Goal: Book appointment/travel/reservation

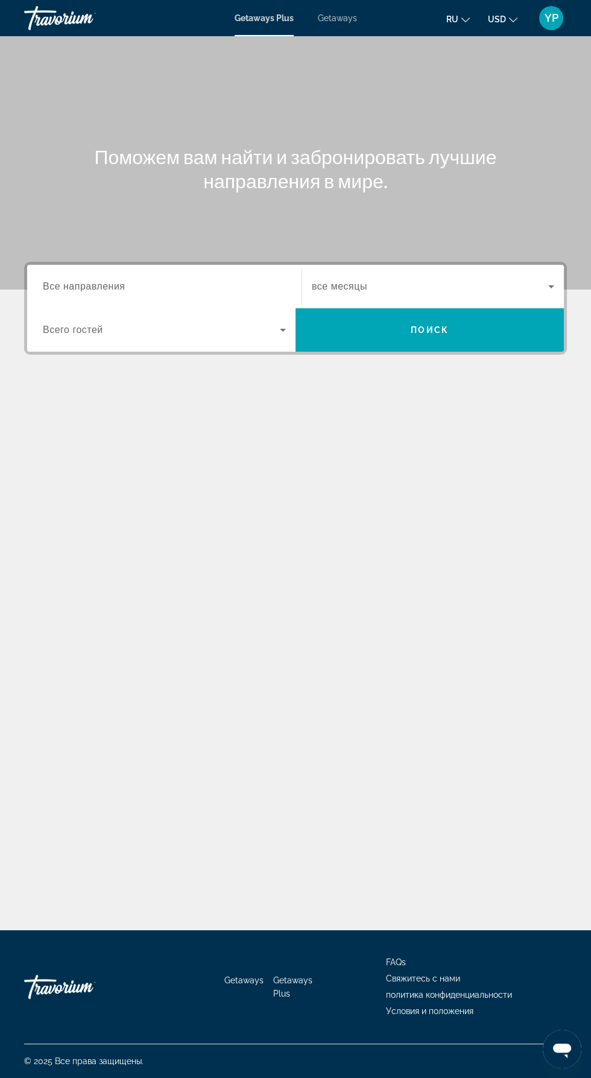
click at [71, 288] on span "Все направления" at bounding box center [84, 286] width 83 height 10
click at [71, 288] on input "Destination Все направления" at bounding box center [164, 287] width 243 height 14
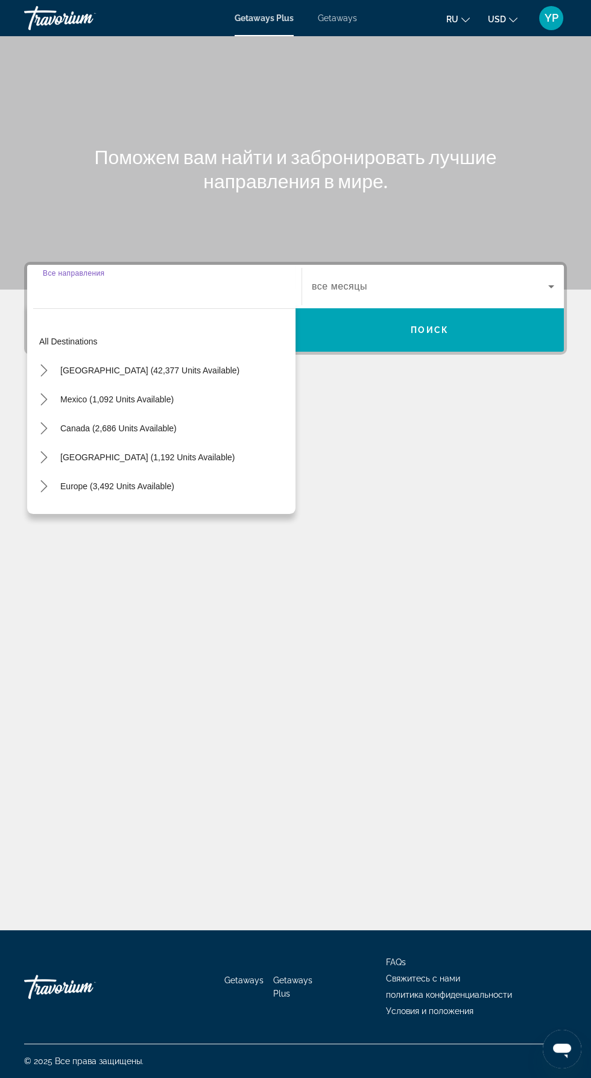
scroll to position [86, 0]
click at [84, 453] on span "[GEOGRAPHIC_DATA] (1,192 units available)" at bounding box center [147, 458] width 174 height 10
type input "**********"
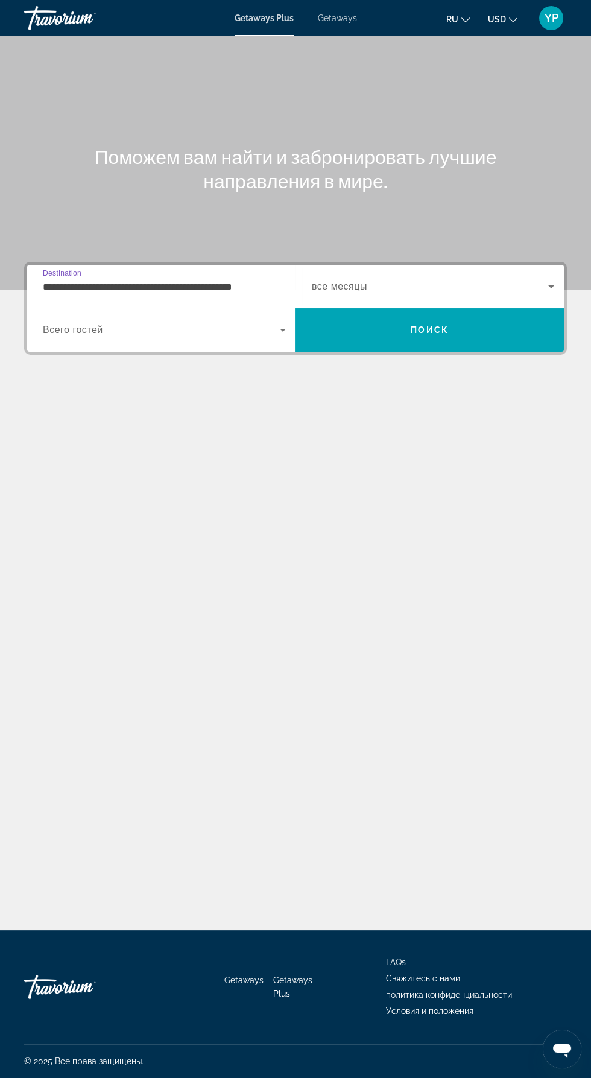
click at [357, 281] on span "все месяцы" at bounding box center [340, 286] width 56 height 10
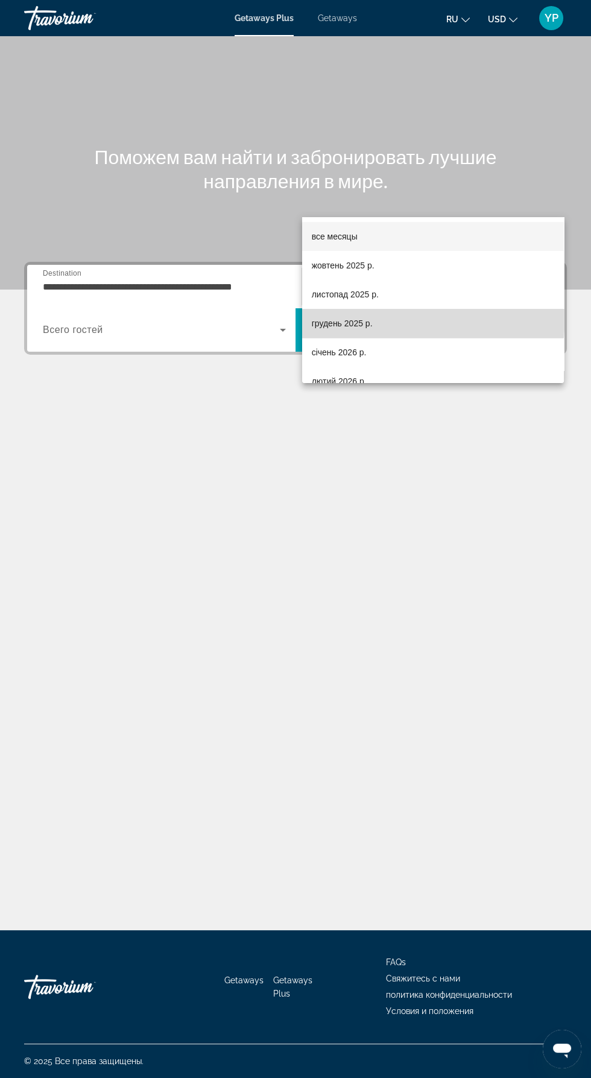
click at [324, 323] on span "грудень 2025 р." at bounding box center [342, 323] width 61 height 14
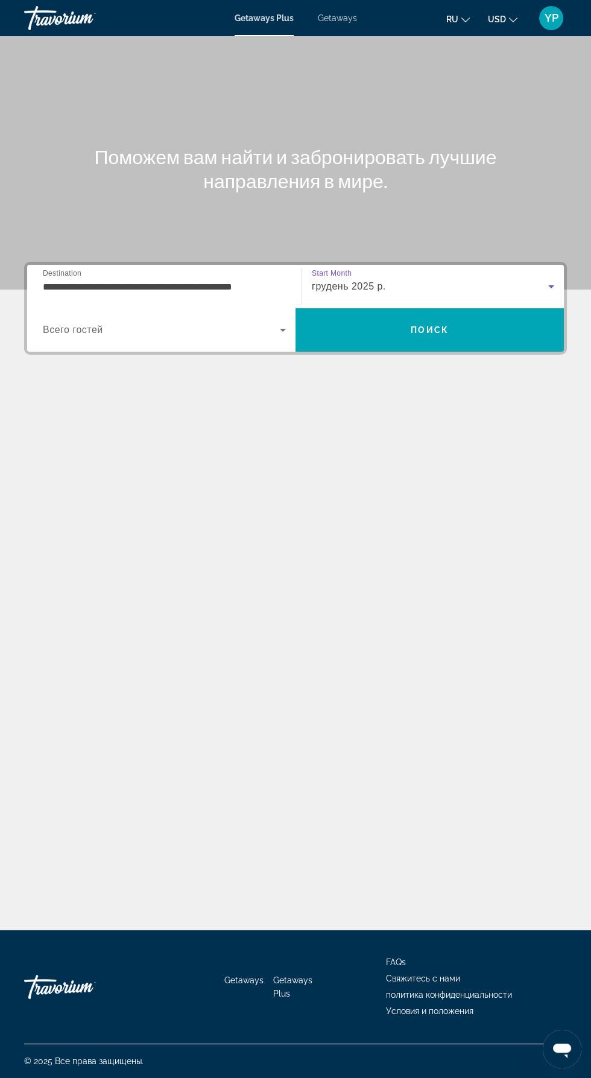
click at [90, 325] on span "Всего гостей" at bounding box center [73, 330] width 60 height 10
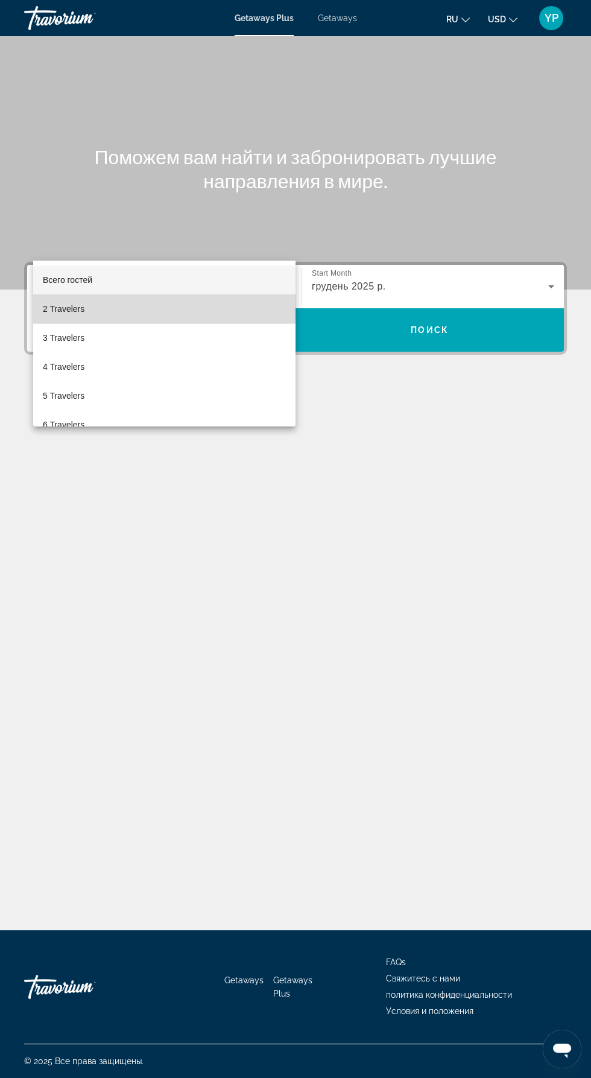
click at [43, 303] on span "2 Travelers" at bounding box center [64, 309] width 42 height 14
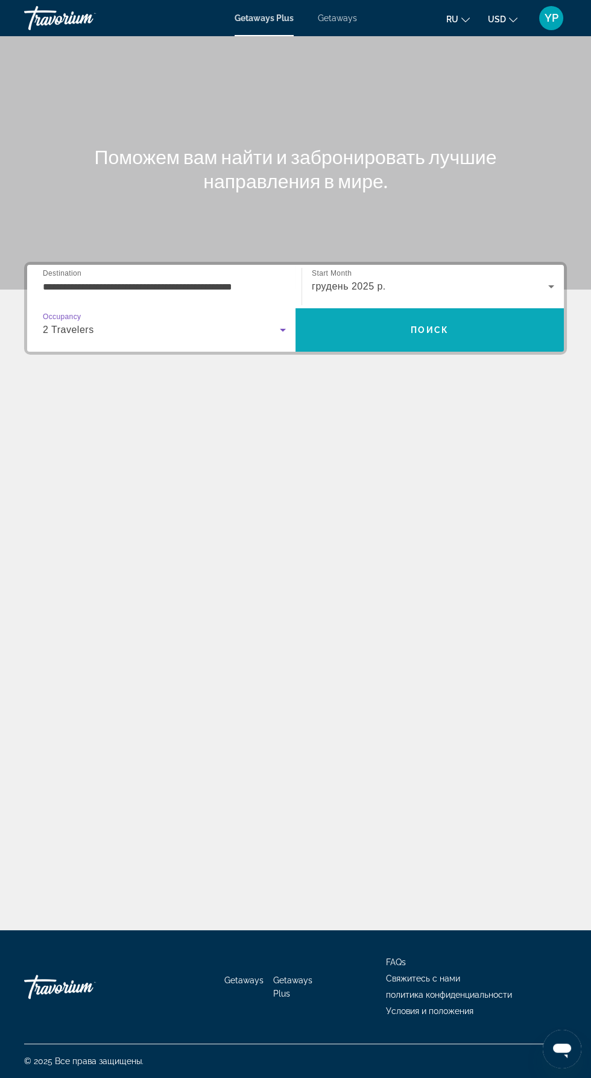
click at [394, 316] on span "Search" at bounding box center [430, 330] width 269 height 29
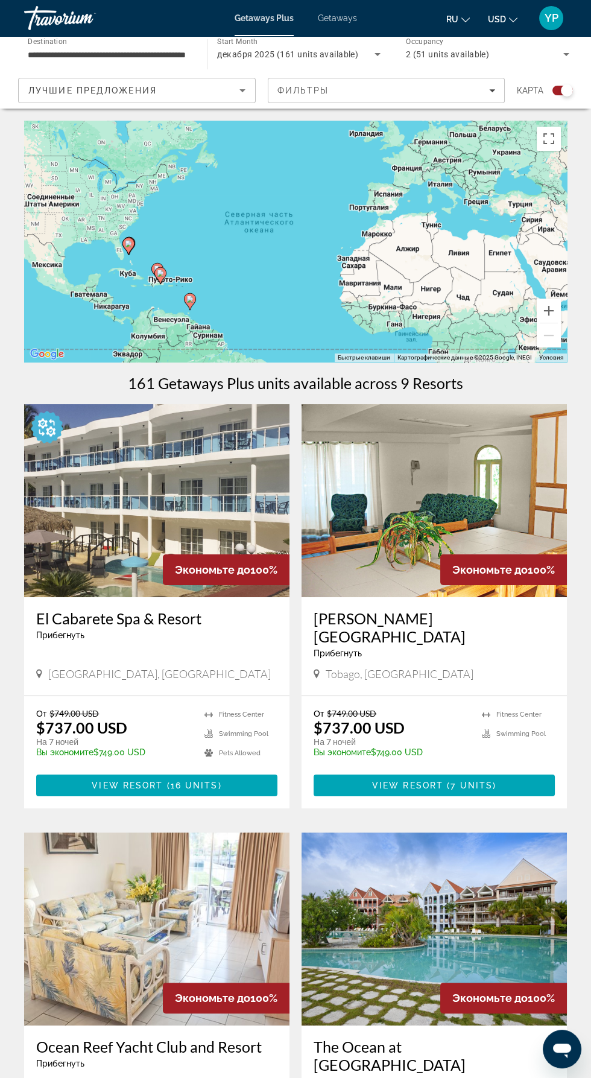
click at [53, 88] on span "Лучшие предложения" at bounding box center [92, 91] width 129 height 10
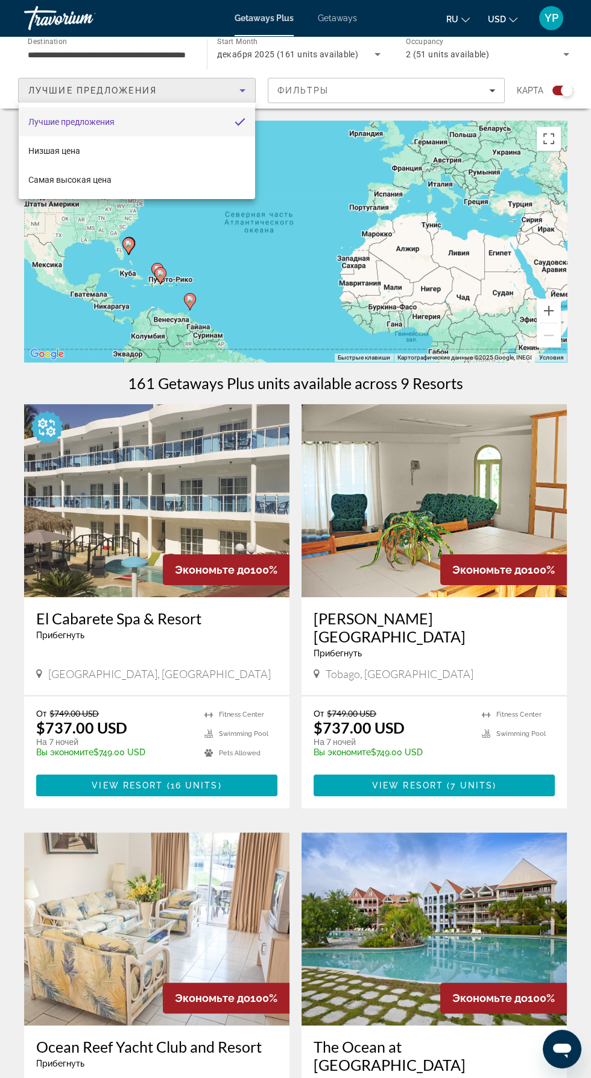
click at [35, 31] on div at bounding box center [295, 539] width 591 height 1078
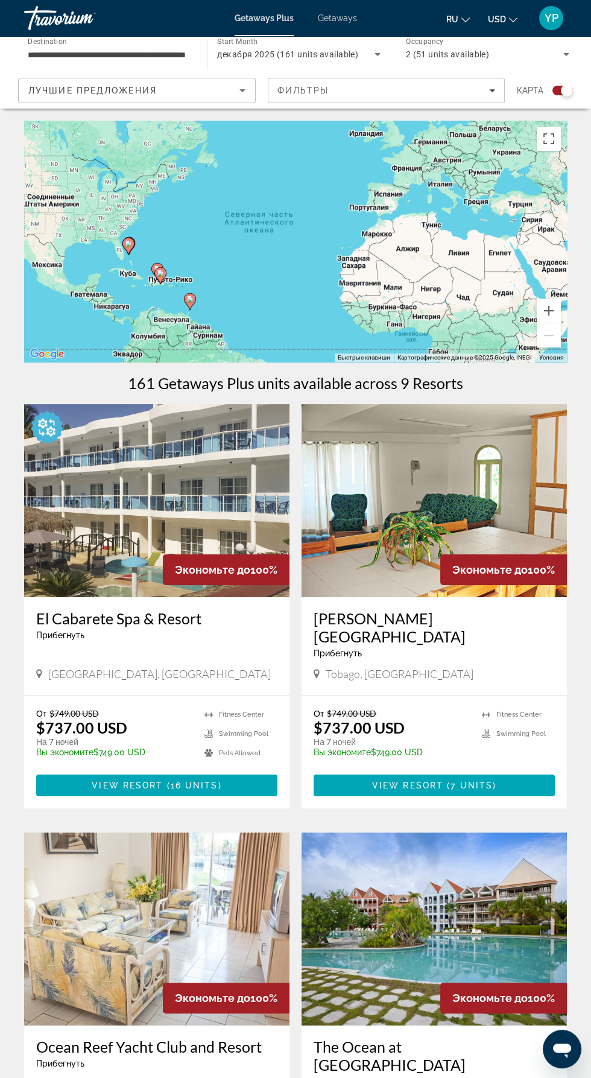
click at [35, 21] on div "Travorium" at bounding box center [84, 17] width 121 height 31
